Goal: Information Seeking & Learning: Learn about a topic

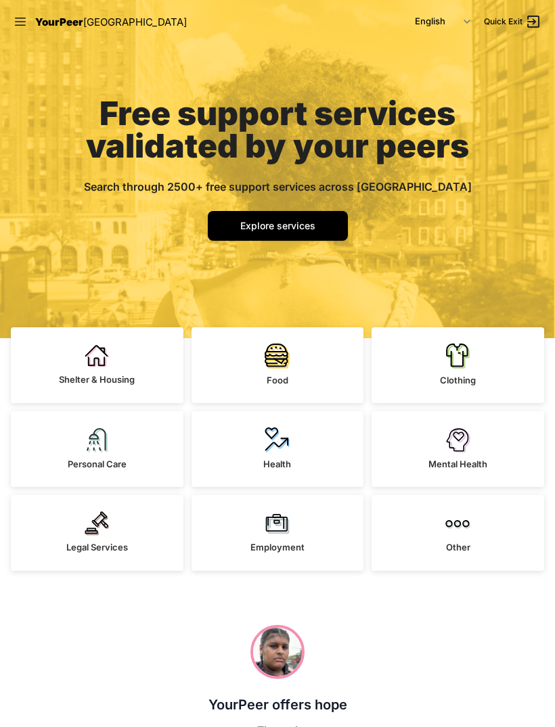
click at [455, 353] on img at bounding box center [457, 356] width 25 height 26
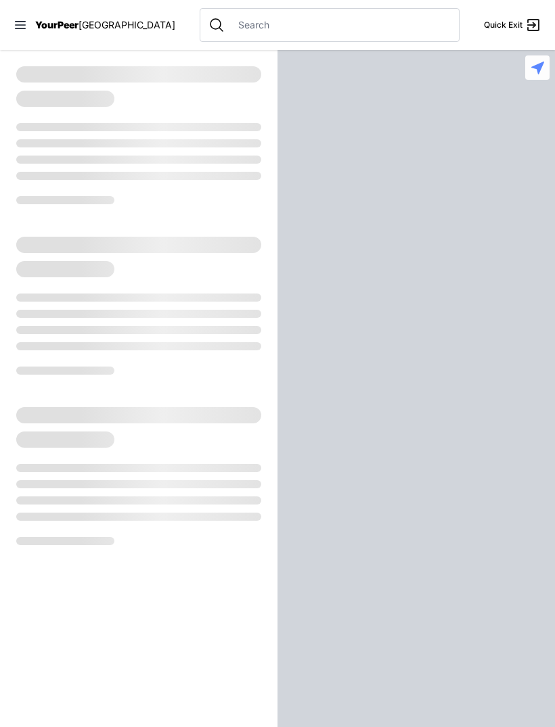
select select "recentlyUpdated"
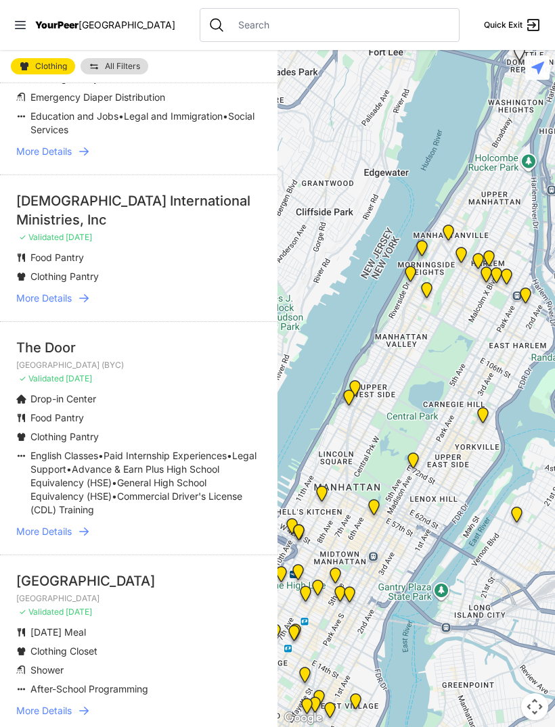
scroll to position [1052, 0]
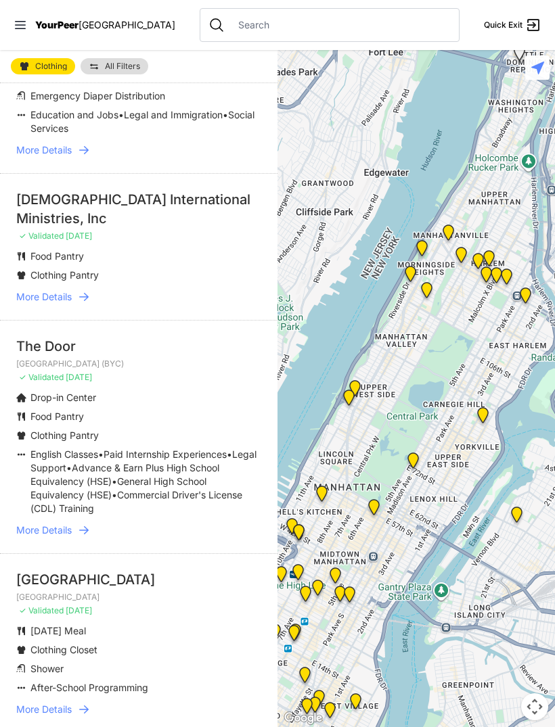
click at [57, 290] on span "More Details" at bounding box center [43, 297] width 55 height 14
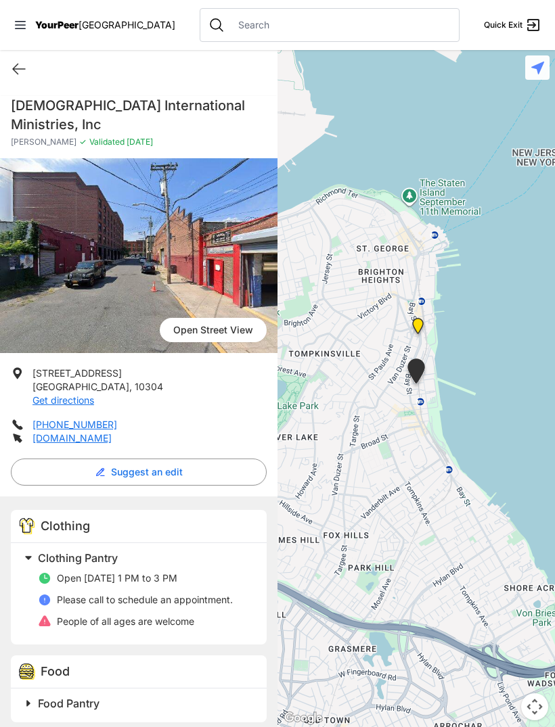
click at [18, 75] on icon at bounding box center [19, 69] width 16 height 16
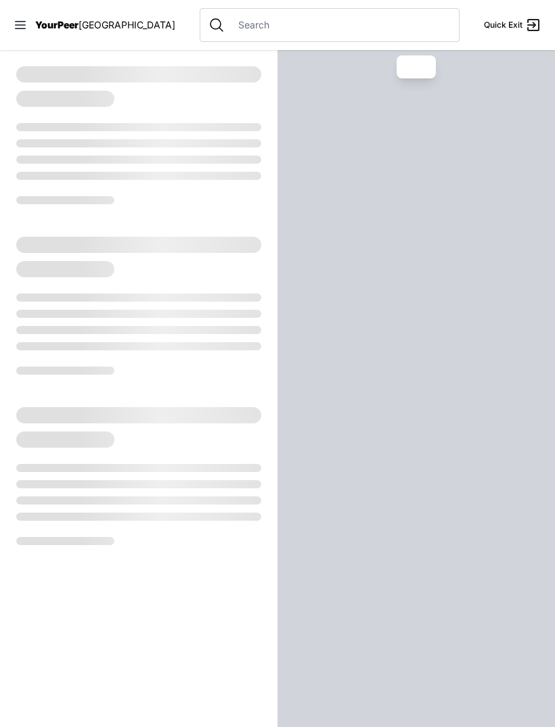
select select "recentlyUpdated"
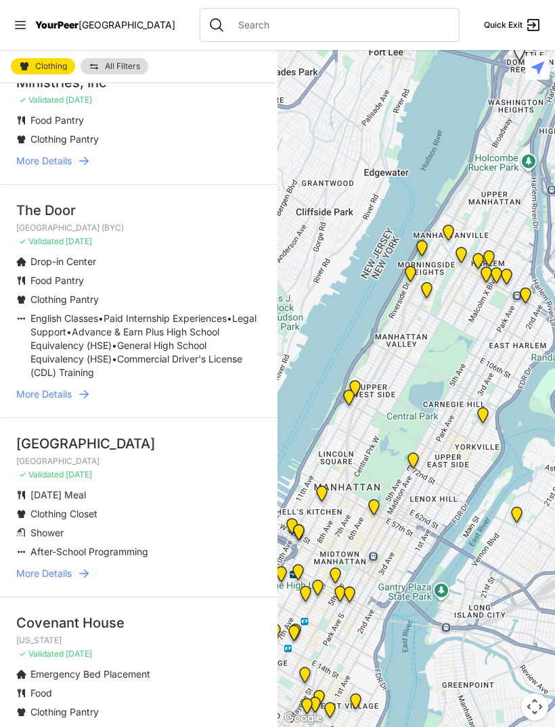
scroll to position [1190, 0]
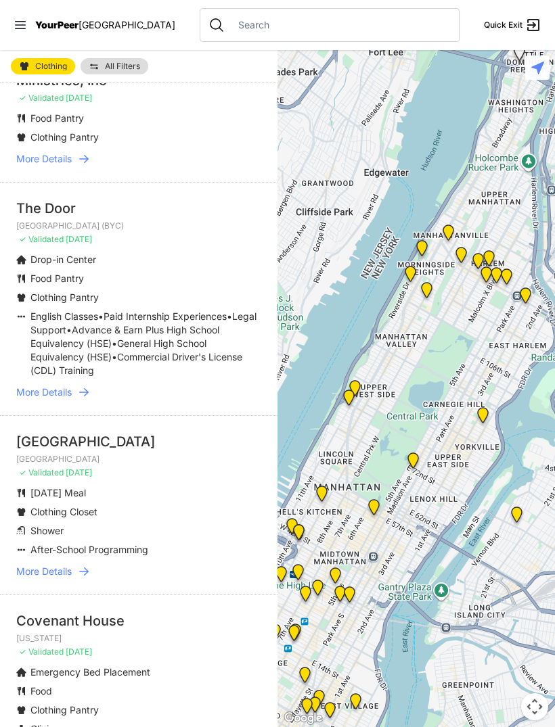
click at [68, 565] on span "More Details" at bounding box center [43, 572] width 55 height 14
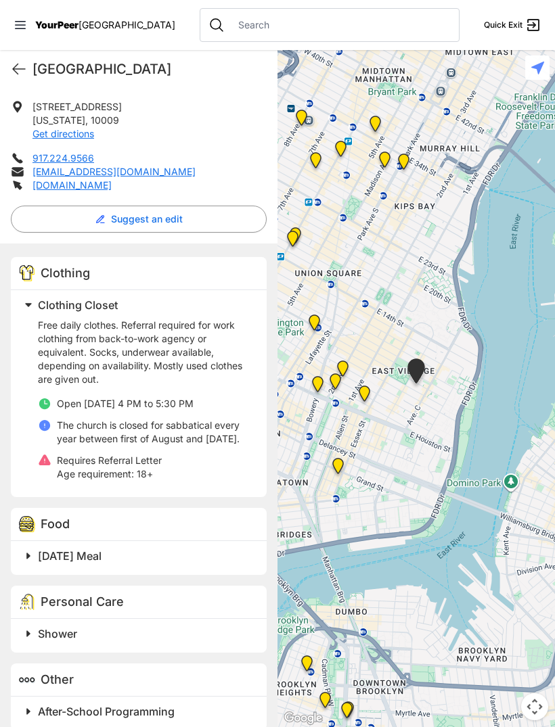
click at [15, 75] on icon at bounding box center [19, 69] width 16 height 16
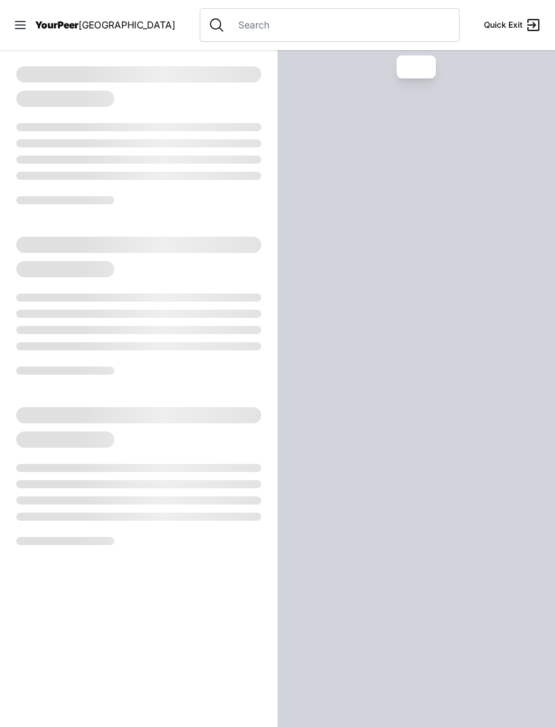
select select "recentlyUpdated"
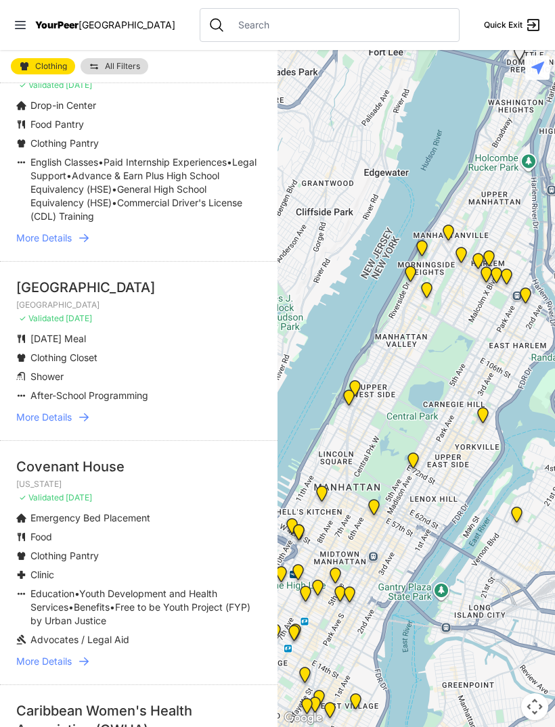
scroll to position [1345, 0]
click at [60, 654] on span "More Details" at bounding box center [43, 661] width 55 height 14
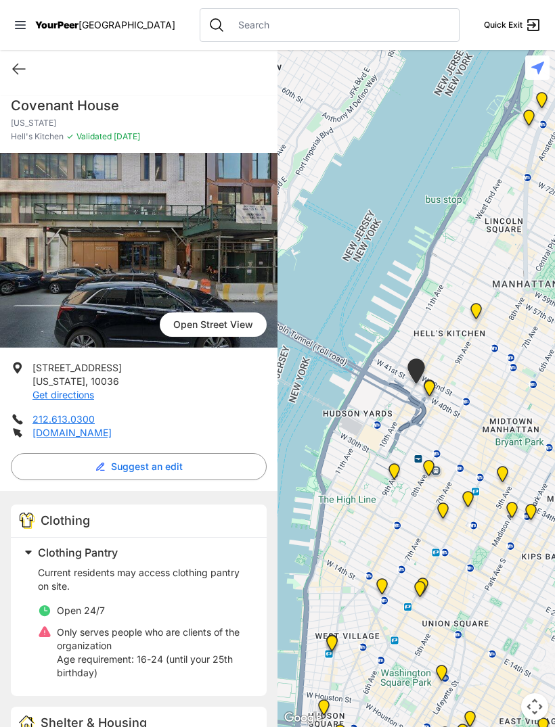
click at [16, 73] on icon at bounding box center [19, 69] width 12 height 10
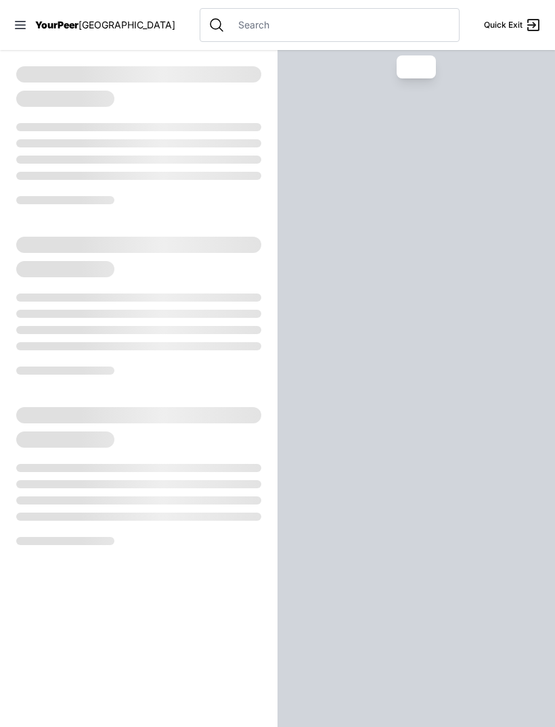
select select "recentlyUpdated"
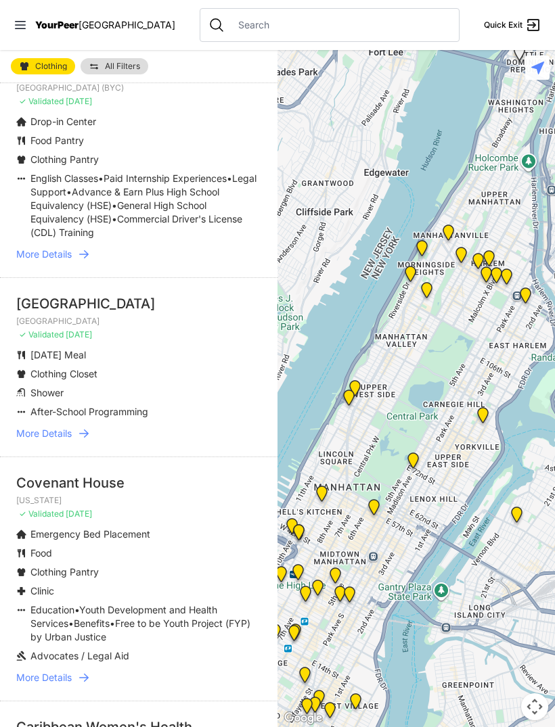
scroll to position [1333, 0]
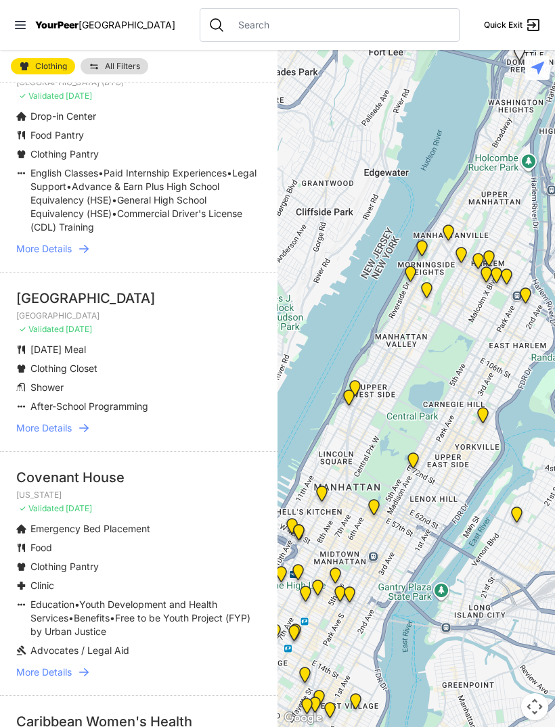
click at [62, 666] on span "More Details" at bounding box center [43, 673] width 55 height 14
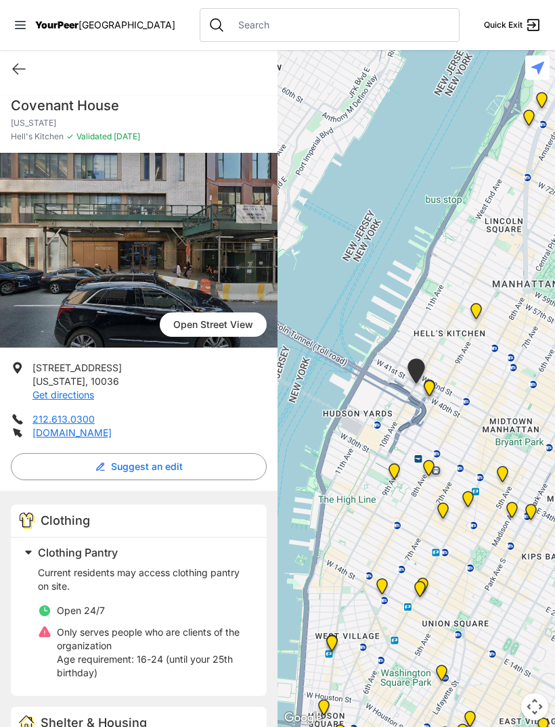
click at [22, 73] on icon at bounding box center [19, 69] width 16 height 16
select select "recentlyUpdated"
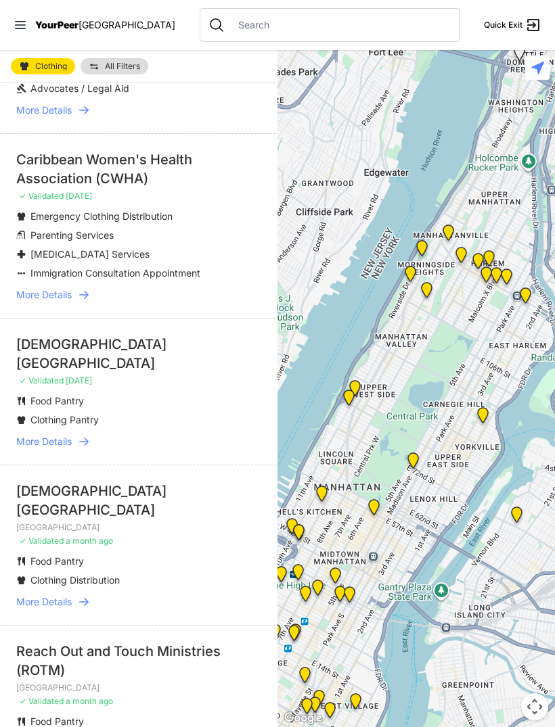
scroll to position [1899, 0]
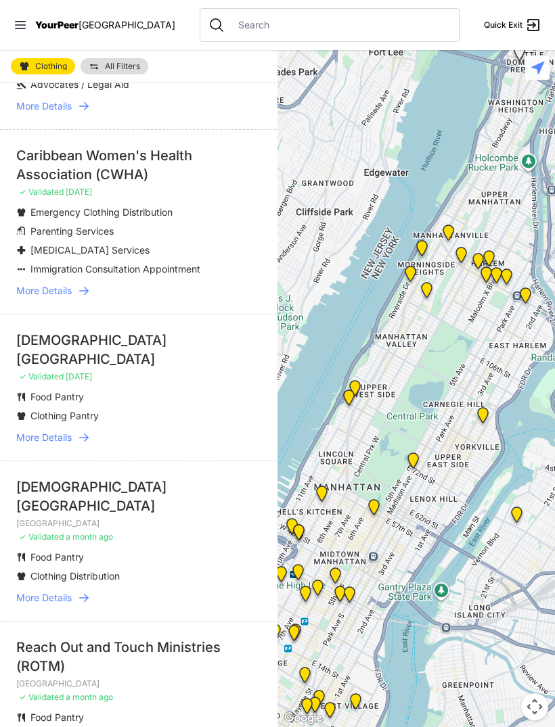
click at [43, 431] on span "More Details" at bounding box center [43, 438] width 55 height 14
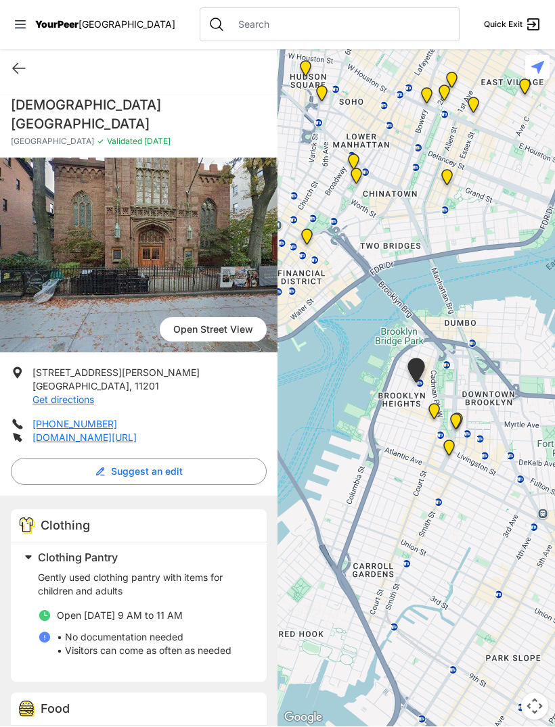
click at [14, 78] on div "Quick Exit" at bounding box center [138, 69] width 277 height 38
click at [21, 70] on icon at bounding box center [19, 69] width 16 height 16
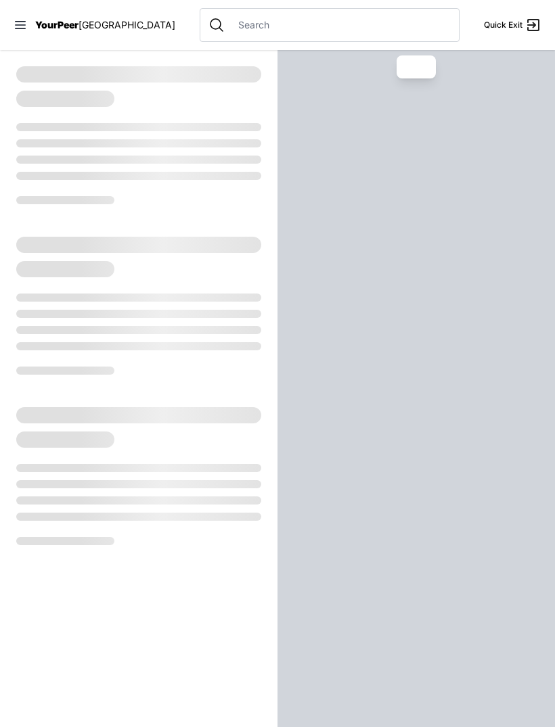
select select "recentlyUpdated"
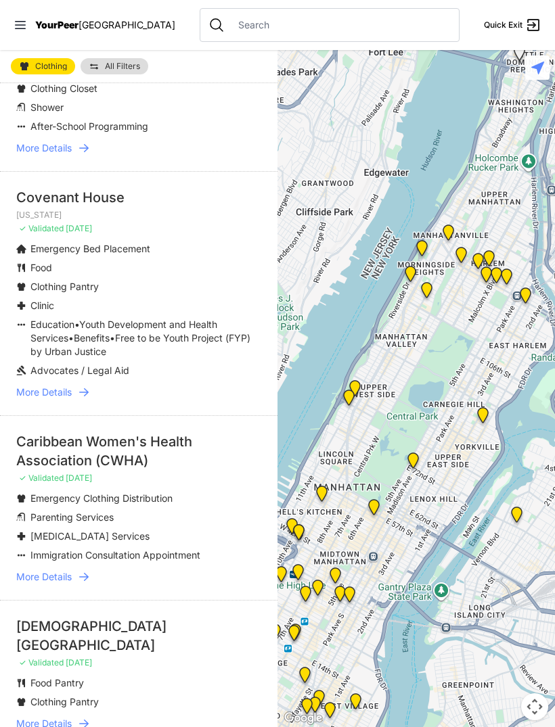
scroll to position [1614, 0]
click at [62, 570] on span "More Details" at bounding box center [43, 577] width 55 height 14
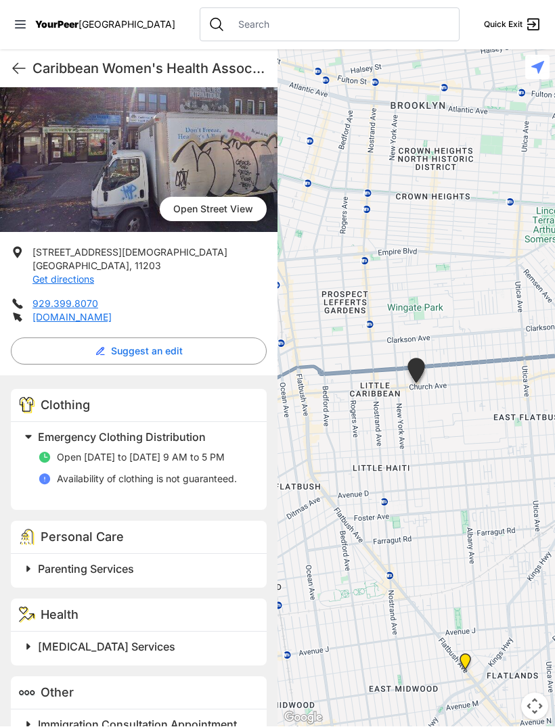
click at [16, 74] on icon at bounding box center [19, 69] width 16 height 16
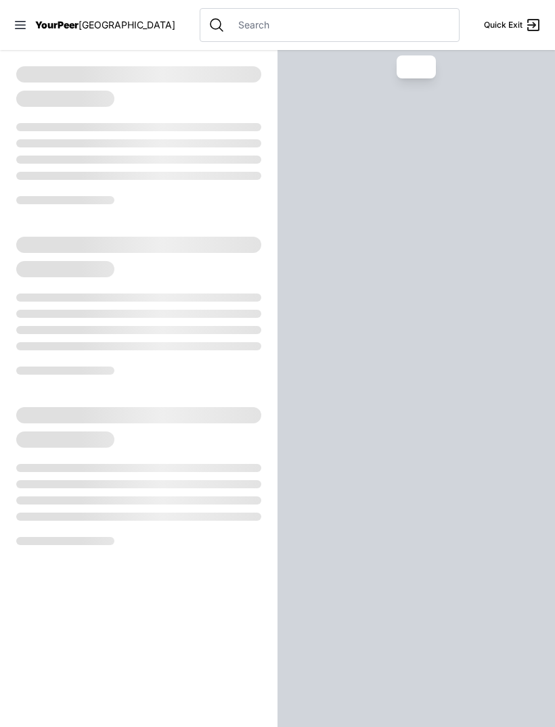
select select "recentlyUpdated"
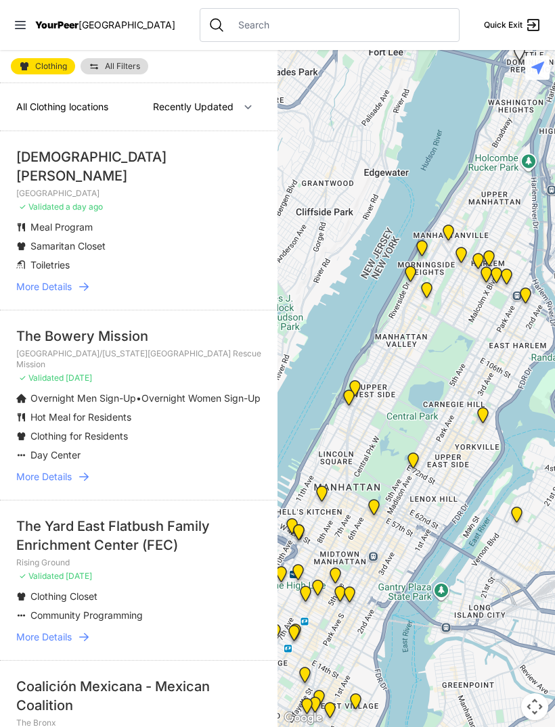
click at [41, 630] on span "More Details" at bounding box center [43, 637] width 55 height 14
select select "recentlyUpdated"
click at [57, 280] on span "More Details" at bounding box center [43, 287] width 55 height 14
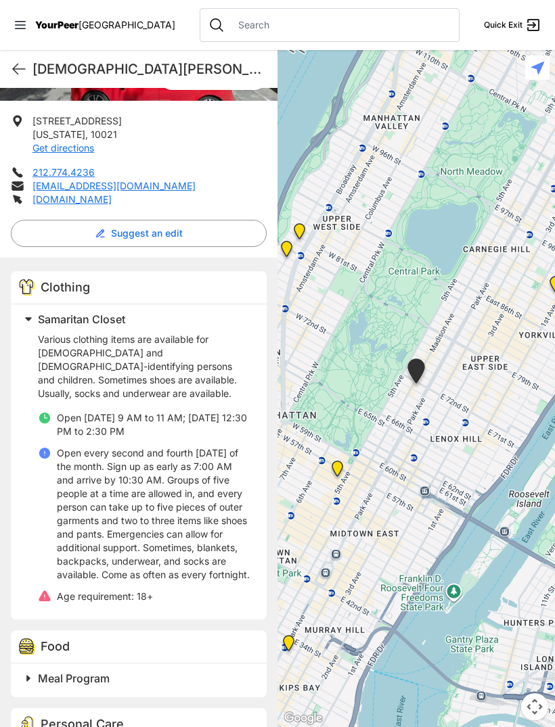
scroll to position [264, 0]
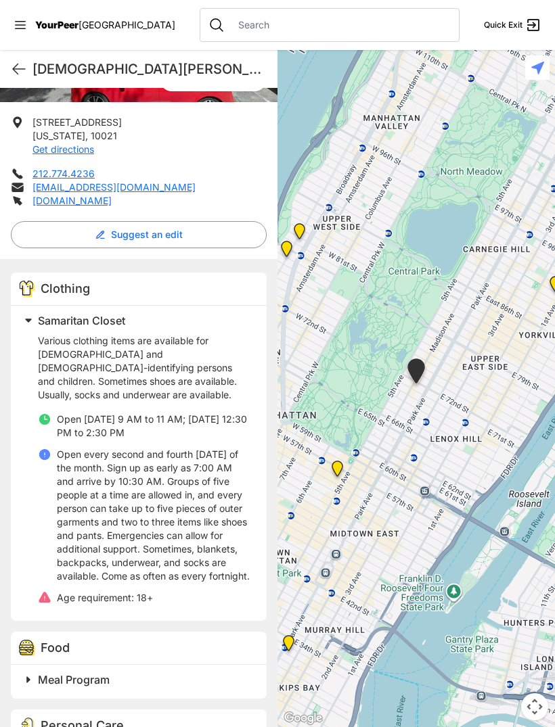
click at [18, 74] on icon at bounding box center [19, 69] width 12 height 10
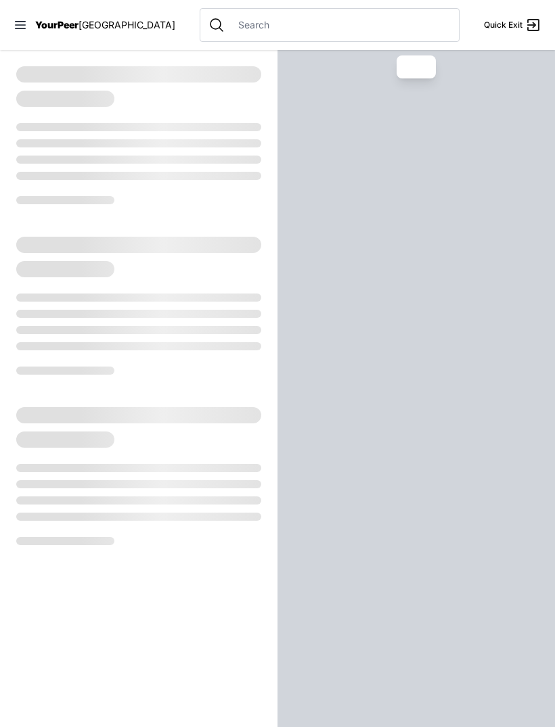
select select "recentlyUpdated"
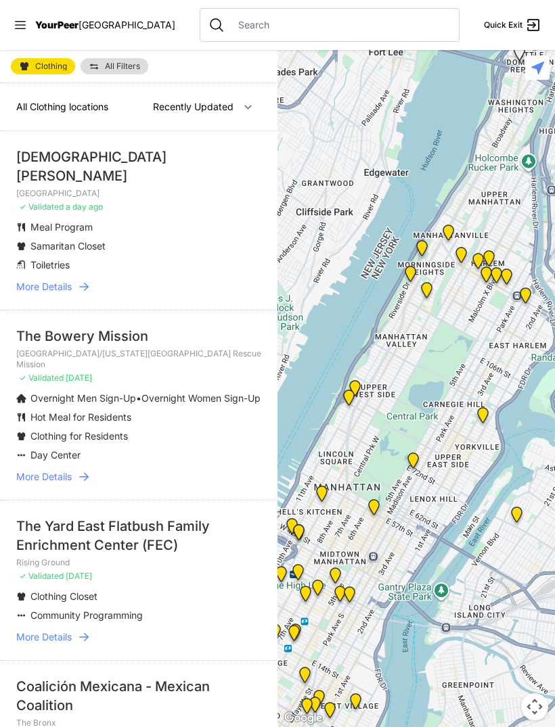
click at [57, 448] on li "The Bowery Mission Tribeca Campus/[US_STATE][GEOGRAPHIC_DATA] Rescue Mission ✓ …" at bounding box center [138, 405] width 277 height 190
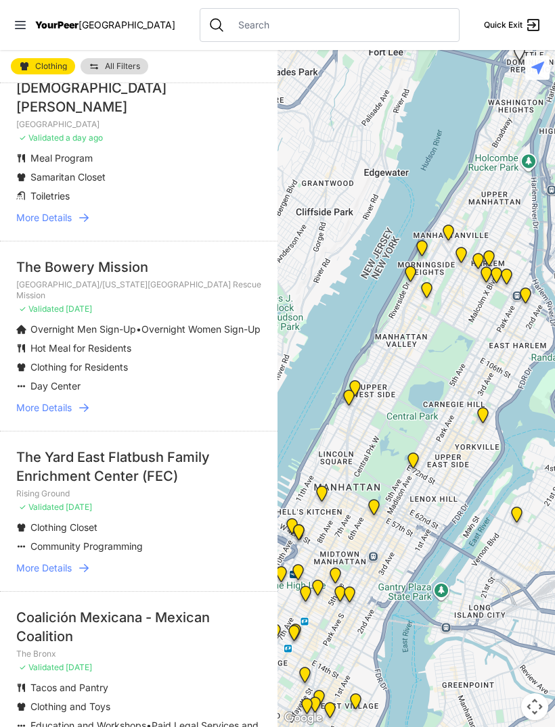
scroll to position [70, 0]
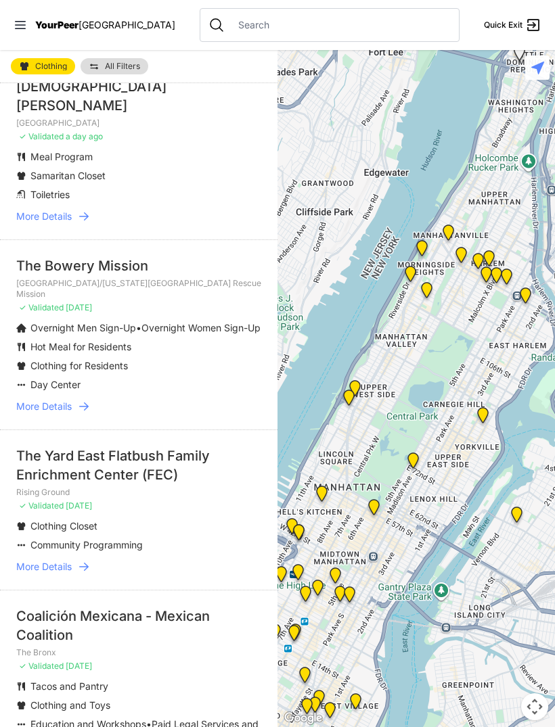
click at [56, 560] on span "More Details" at bounding box center [43, 567] width 55 height 14
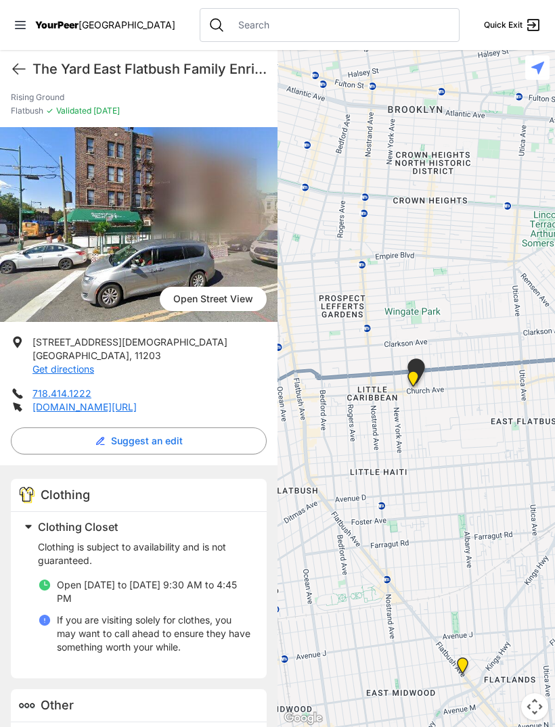
scroll to position [43, 0]
